Goal: Information Seeking & Learning: Learn about a topic

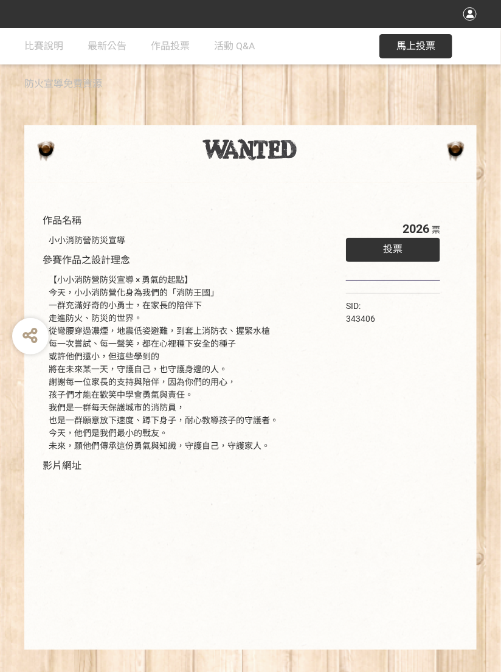
click at [418, 253] on div "投票" at bounding box center [393, 250] width 94 height 24
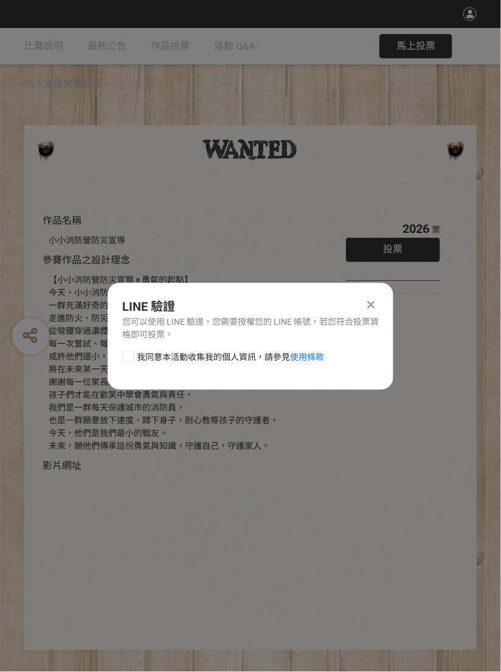
click at [162, 266] on span "我同意本活動收集我的個人資訊，請參見 使用條款" at bounding box center [230, 357] width 187 height 13
click at [131, 266] on input "我同意本活動收集我的個人資訊，請參見 使用條款" at bounding box center [127, 356] width 8 height 8
checkbox input "false"
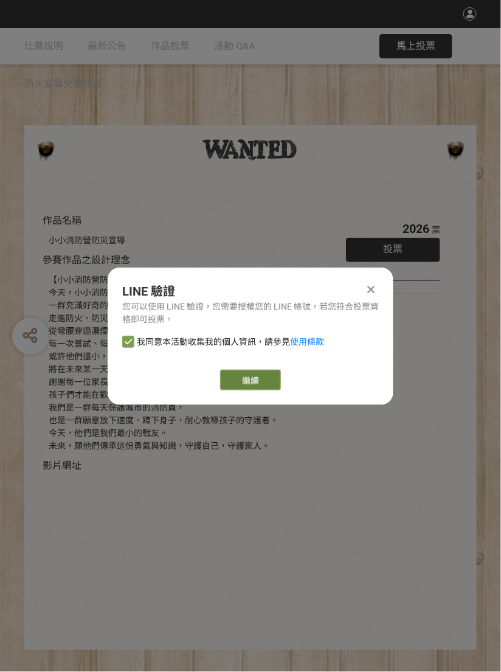
click at [258, 266] on link "繼續" at bounding box center [250, 380] width 61 height 21
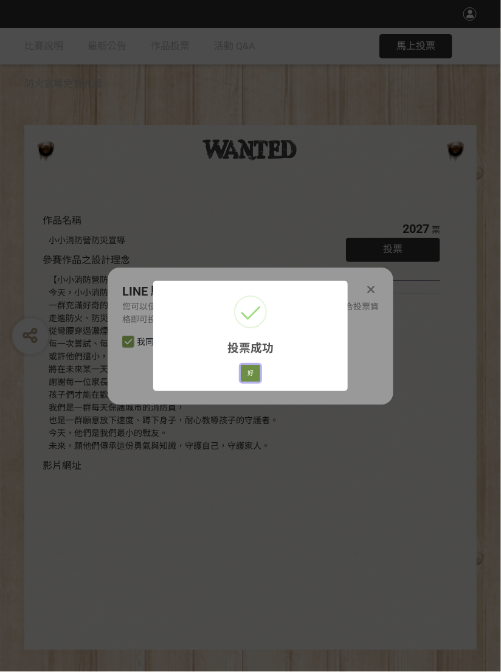
click at [250, 266] on button "好" at bounding box center [250, 373] width 19 height 17
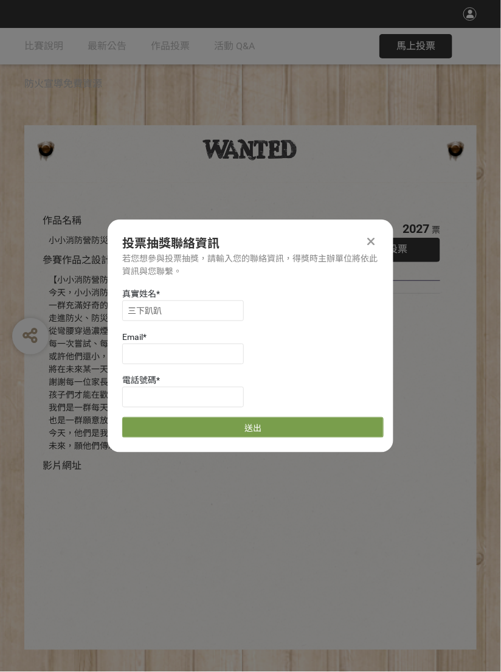
click at [370, 243] on icon at bounding box center [372, 241] width 8 height 12
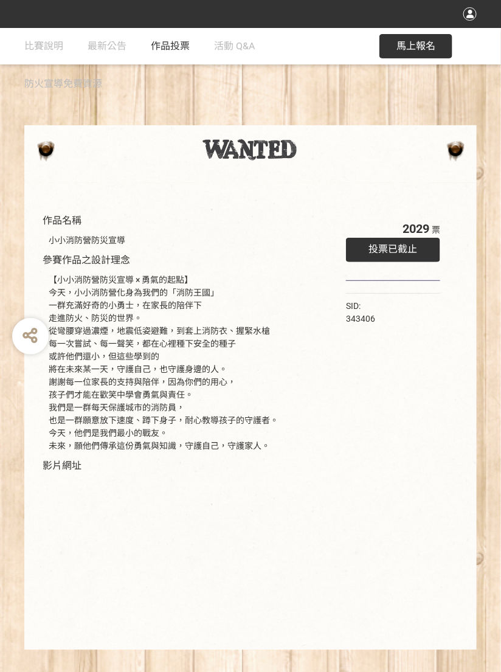
click at [173, 57] on link "作品投票" at bounding box center [170, 46] width 39 height 36
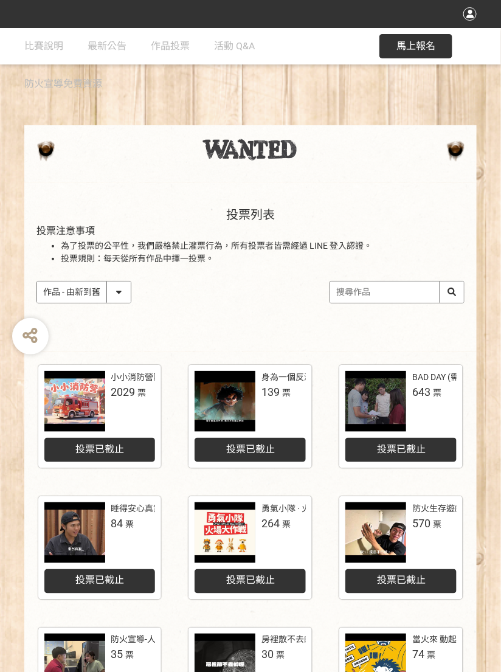
click at [106, 266] on select "作品 - 由新到舊 作品 - 由舊到新 票數 - 由多到少 票數 - 由少到多" at bounding box center [84, 291] width 94 height 21
click at [102, 266] on select "作品 - 由新到舊 作品 - 由舊到新 票數 - 由多到少 票數 - 由少到多" at bounding box center [84, 291] width 94 height 21
select select "vote"
click at [37, 266] on select "作品 - 由新到舊 作品 - 由舊到新 票數 - 由多到少 票數 - 由少到多" at bounding box center [84, 291] width 94 height 21
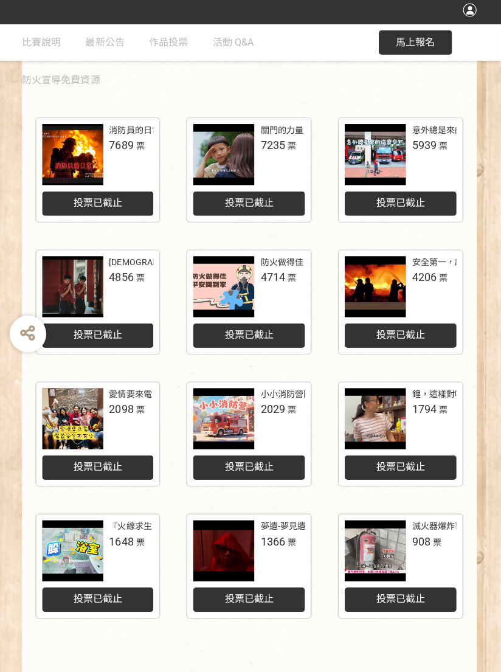
scroll to position [243, 0]
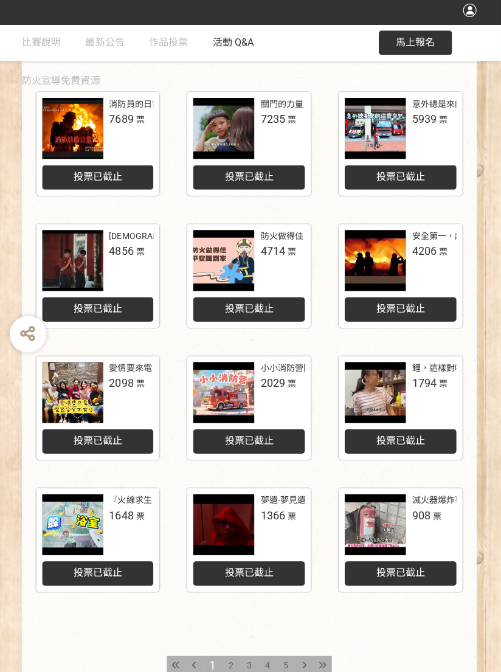
click at [225, 55] on link "活動 Q&A" at bounding box center [234, 46] width 41 height 36
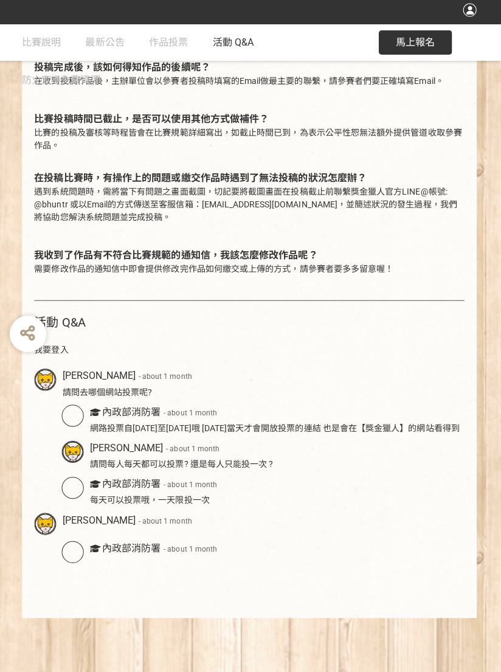
scroll to position [385, 0]
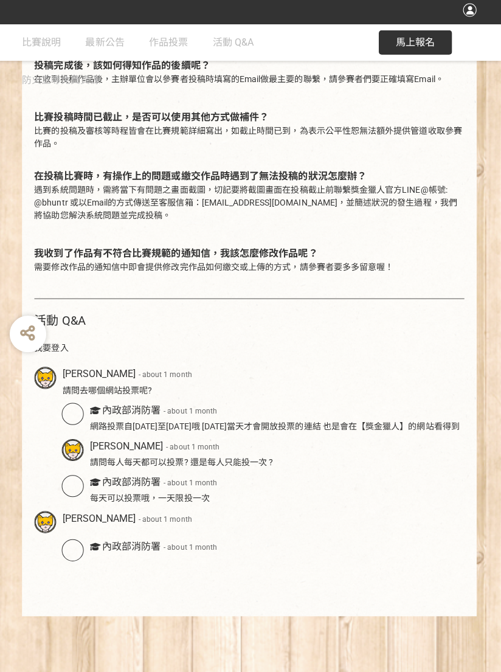
click at [432, 266] on div "我要登入" at bounding box center [250, 350] width 428 height 13
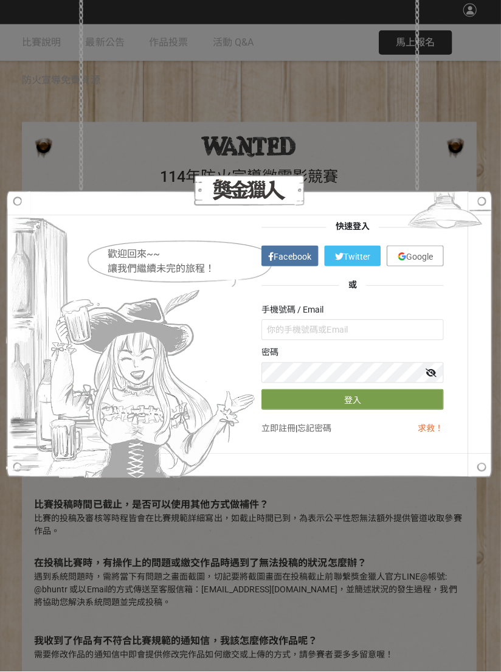
click at [432, 193] on div "歡迎回來~~ 讓我們繼續未完的旅程！ 快速登入 Facebook Twitter Google 或 手機號碼 / Email 密碼 登入 立即註冊 | 忘記密…" at bounding box center [250, 336] width 501 height 672
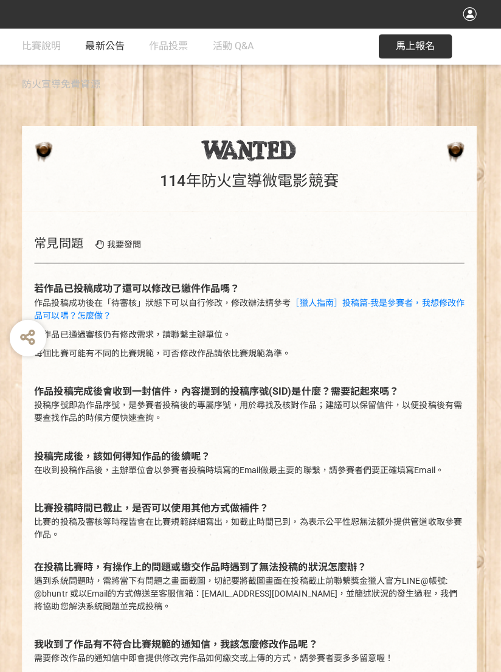
click at [120, 52] on link "最新公告" at bounding box center [107, 46] width 39 height 36
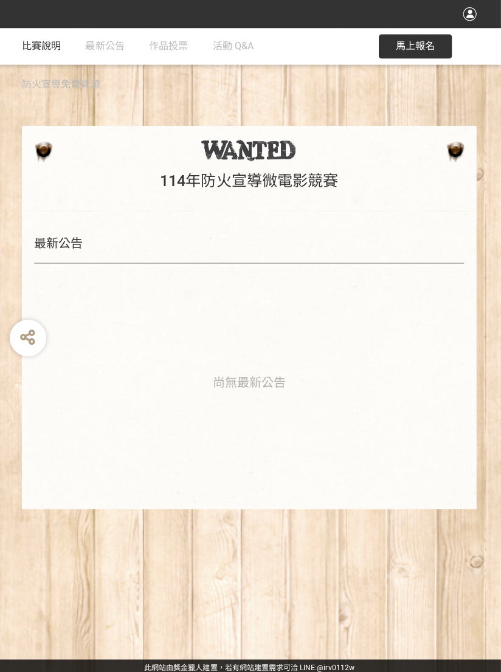
click at [26, 47] on span "比賽說明" at bounding box center [43, 46] width 39 height 12
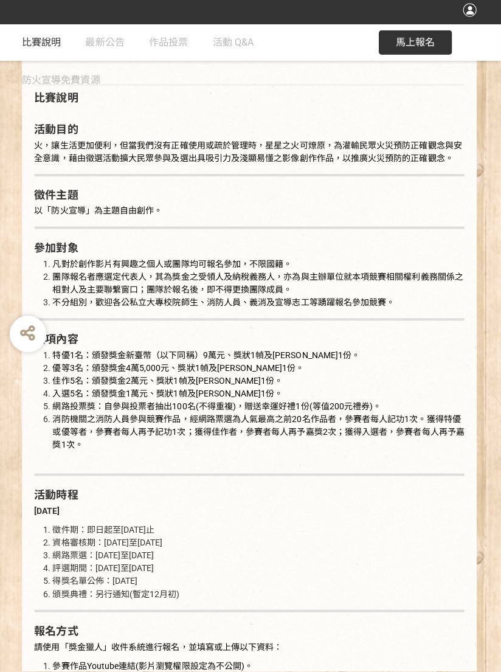
scroll to position [549, 0]
click at [427, 266] on li "不分組別，歡迎各公私立大專校院師生、消防人員、義消及宣導志工等踴躍報名參加競賽。" at bounding box center [260, 304] width 410 height 13
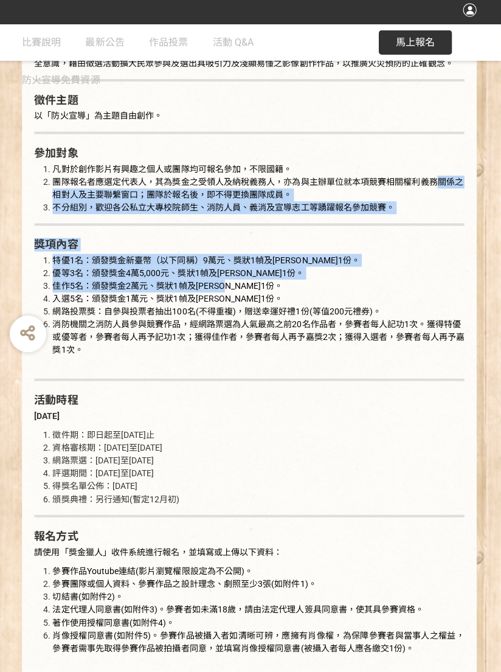
scroll to position [642, 0]
click at [427, 266] on li "頒獎典禮：另行通知(暫定12月初)" at bounding box center [260, 500] width 410 height 13
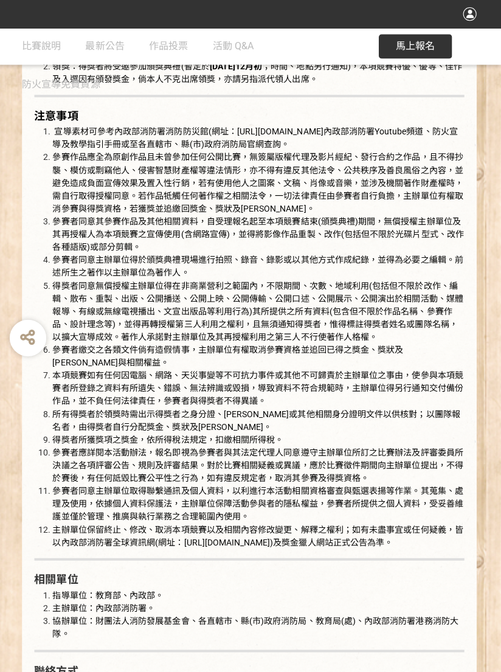
scroll to position [1931, 0]
